Goal: Check status: Check status

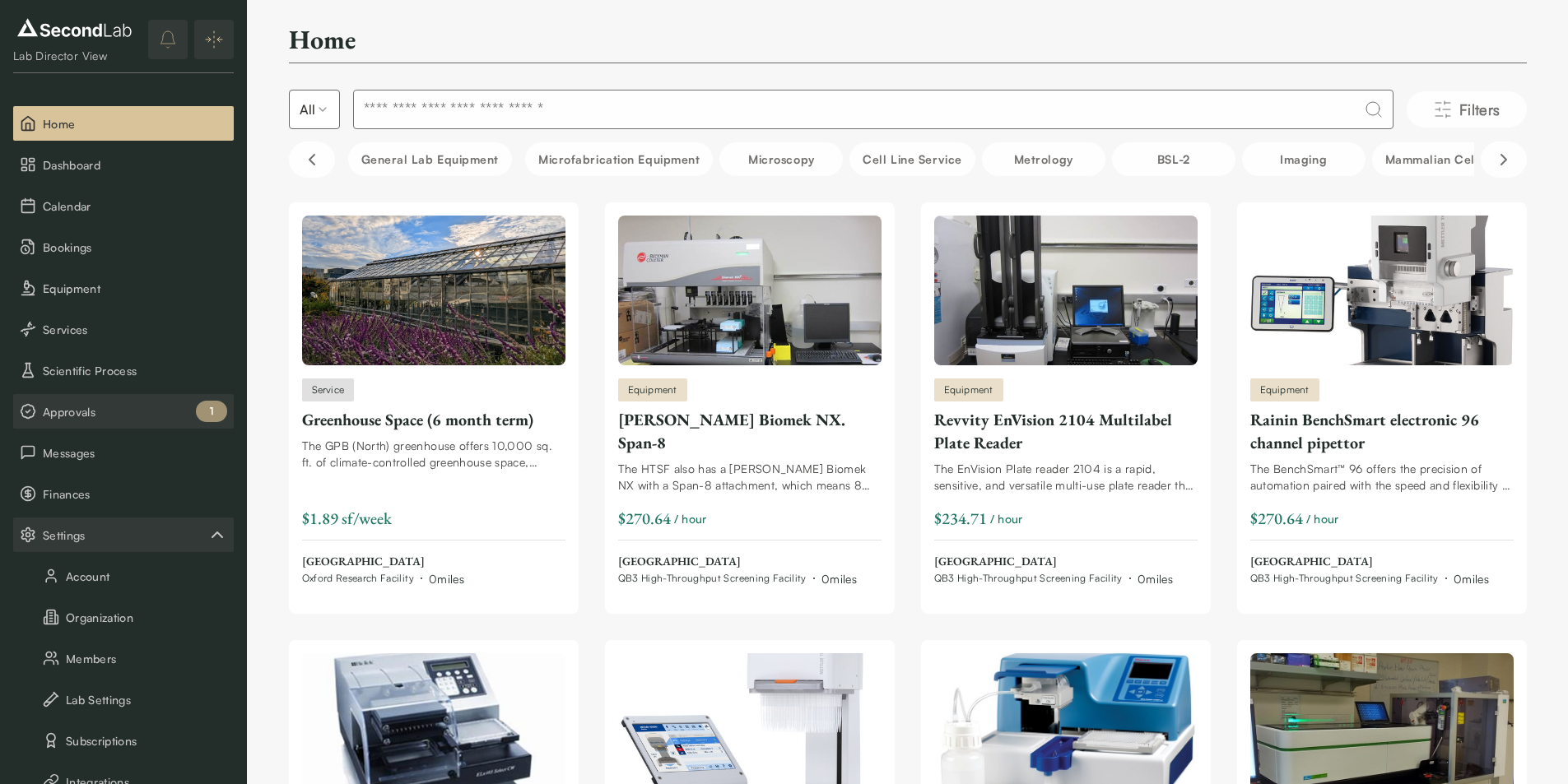
click at [157, 413] on span "Approvals" at bounding box center [135, 412] width 184 height 17
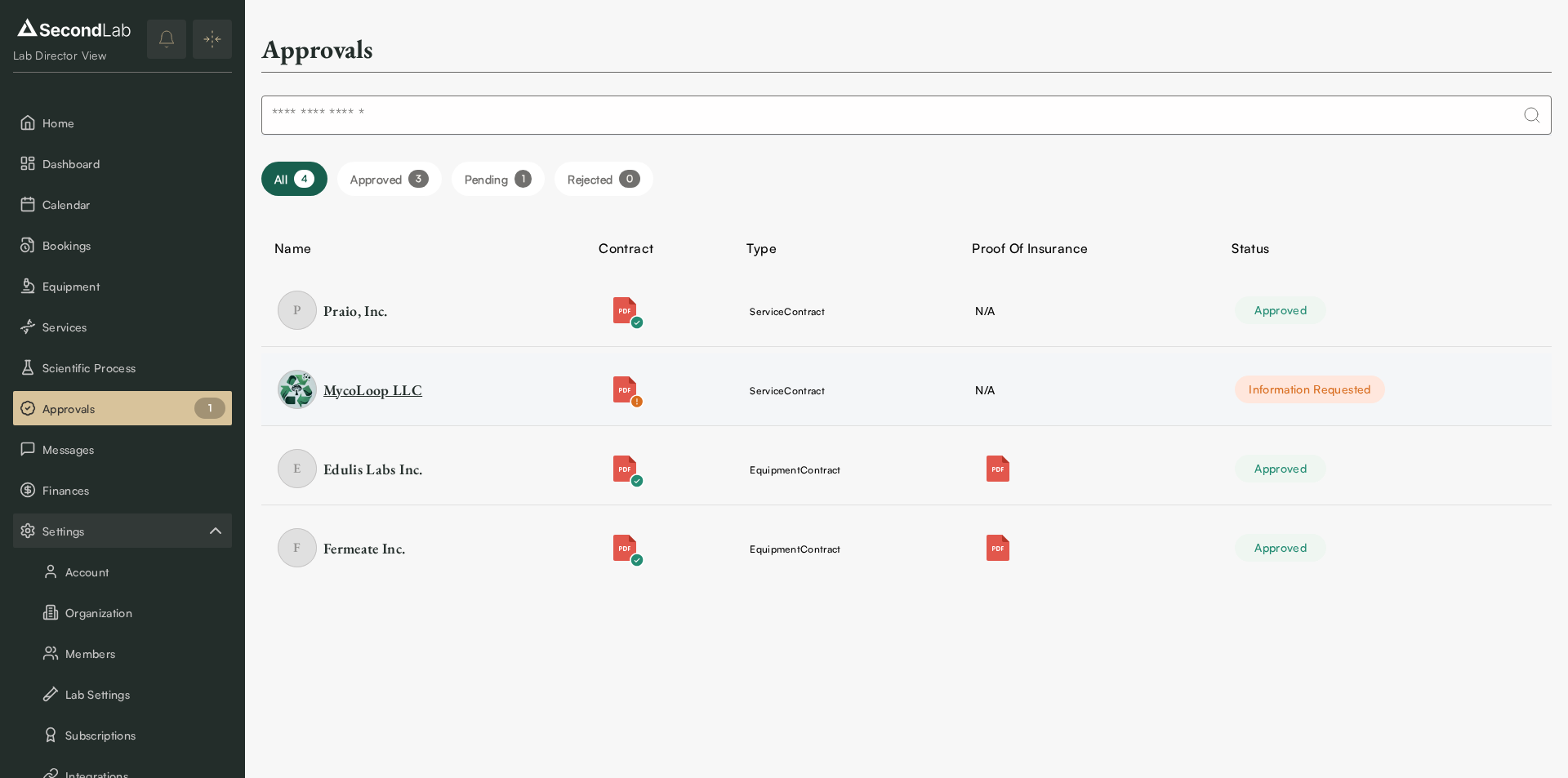
click at [385, 390] on div "MycoLoop LLC" at bounding box center [372, 390] width 99 height 20
